Goal: Task Accomplishment & Management: Manage account settings

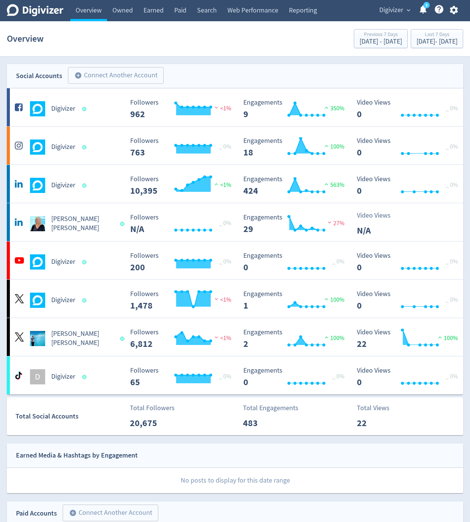
click at [388, 12] on span "Digivizer" at bounding box center [391, 10] width 24 height 12
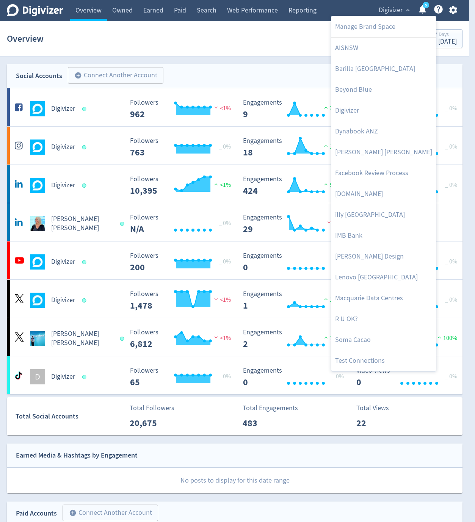
click at [455, 14] on div at bounding box center [237, 261] width 475 height 522
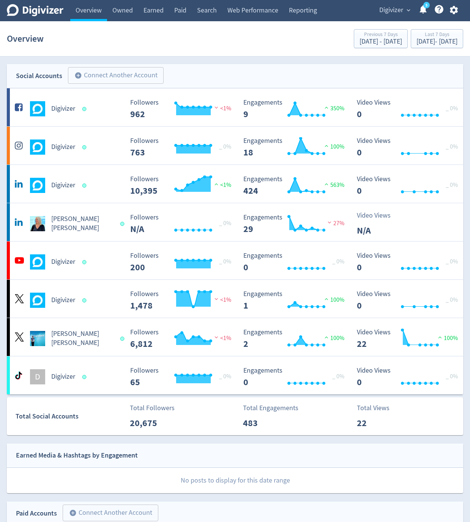
click at [453, 7] on div "Manage Brand Space AISNSW Barilla Australia Beyond Blue Digivizer Dynabook ANZ …" at bounding box center [235, 261] width 470 height 522
click at [452, 15] on icon "button" at bounding box center [453, 10] width 10 height 10
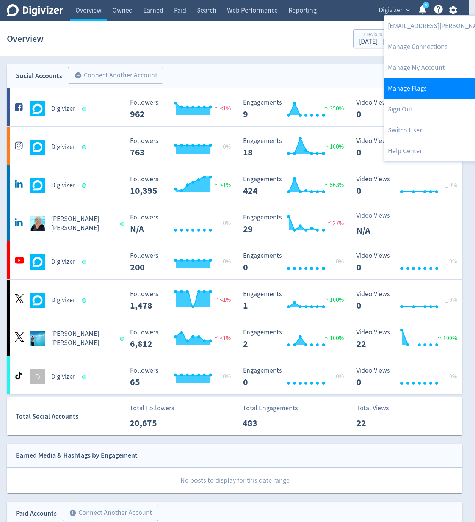
click at [440, 94] on link "Manage Flags" at bounding box center [461, 88] width 155 height 21
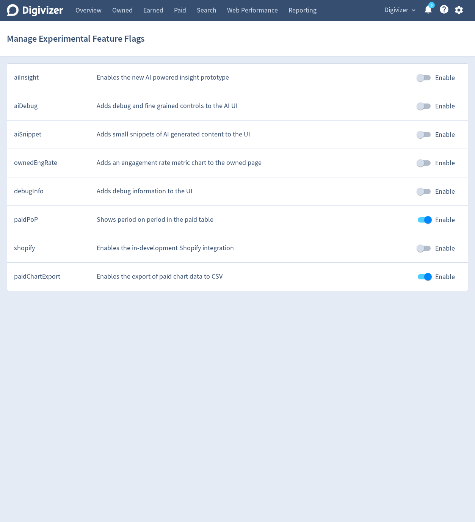
click at [439, 93] on body "Digivizer Logo Mark Digivizer Logo Overview Owned Earned Paid Search Web Perfor…" at bounding box center [237, 145] width 475 height 291
click at [424, 195] on input "Enable" at bounding box center [420, 191] width 43 height 14
checkbox input "true"
click at [386, 11] on span "Digivizer" at bounding box center [397, 10] width 24 height 12
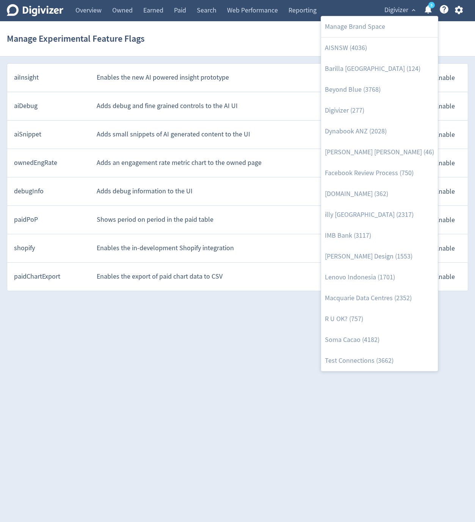
click at [231, 421] on div at bounding box center [237, 261] width 475 height 522
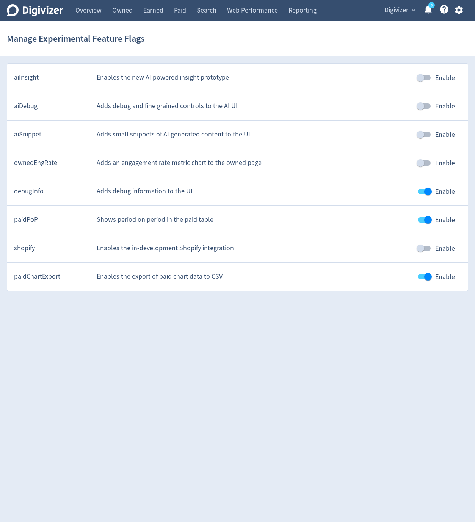
click at [395, 11] on span "Digivizer" at bounding box center [397, 10] width 24 height 12
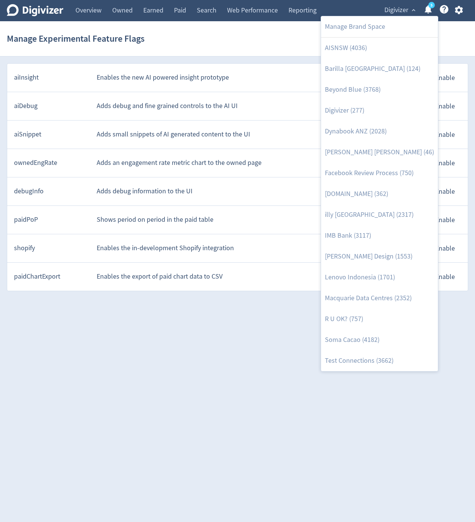
drag, startPoint x: 218, startPoint y: 465, endPoint x: 216, endPoint y: 457, distance: 8.6
click at [218, 465] on div at bounding box center [237, 261] width 475 height 522
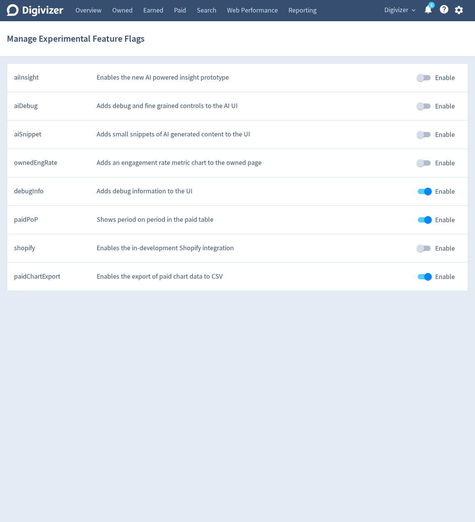
drag, startPoint x: 232, startPoint y: 396, endPoint x: 57, endPoint y: 311, distance: 194.2
click at [232, 298] on html "Digivizer Logo Mark Digivizer Logo Overview Owned Earned Paid Search Web Perfor…" at bounding box center [237, 149] width 475 height 298
click at [181, 298] on html "Digivizer Logo Mark Digivizer Logo Overview Owned Earned Paid Search Web Perfor…" at bounding box center [237, 149] width 475 height 298
